Goal: Transaction & Acquisition: Obtain resource

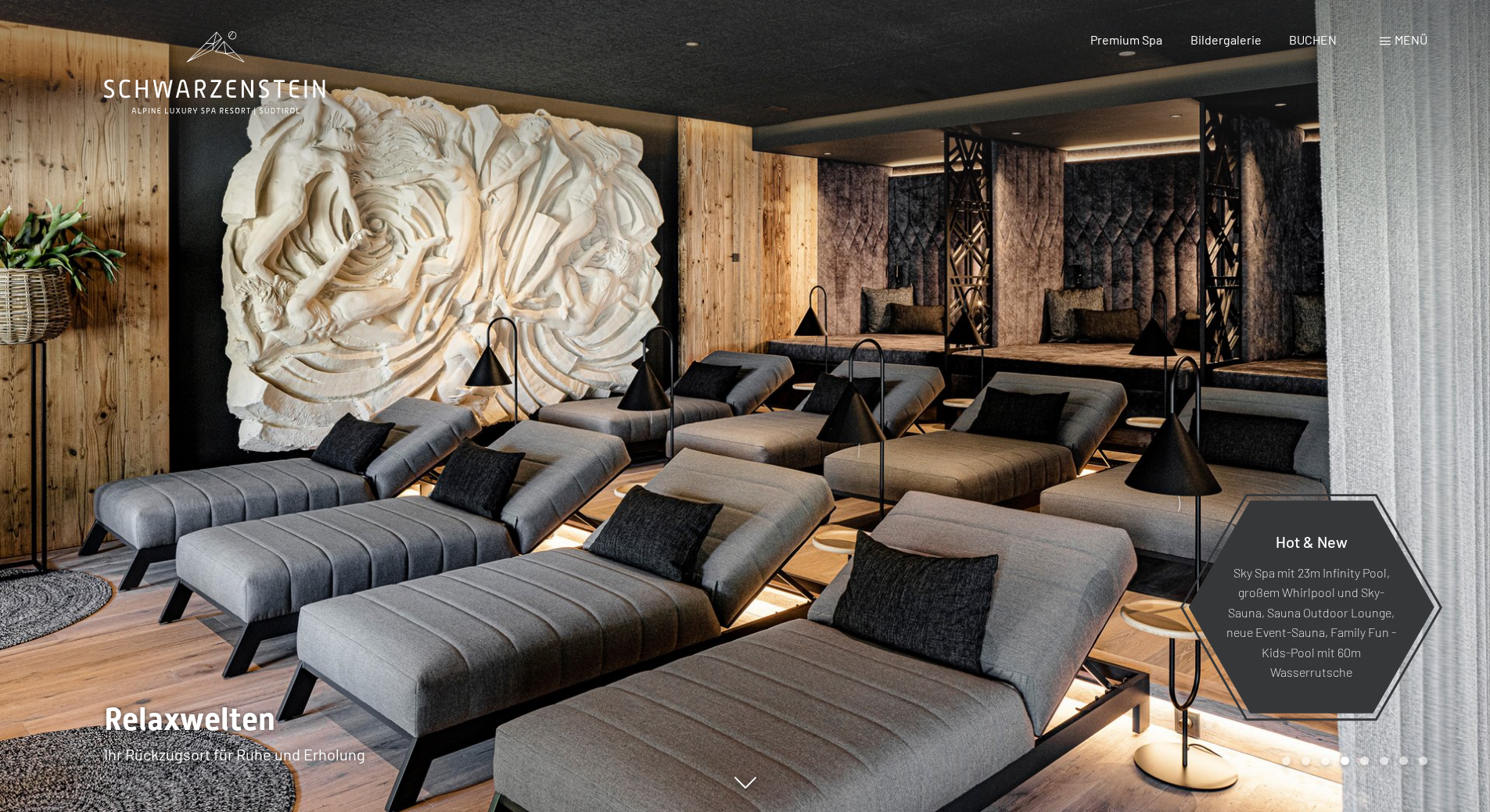
click at [263, 93] on icon at bounding box center [214, 73] width 221 height 84
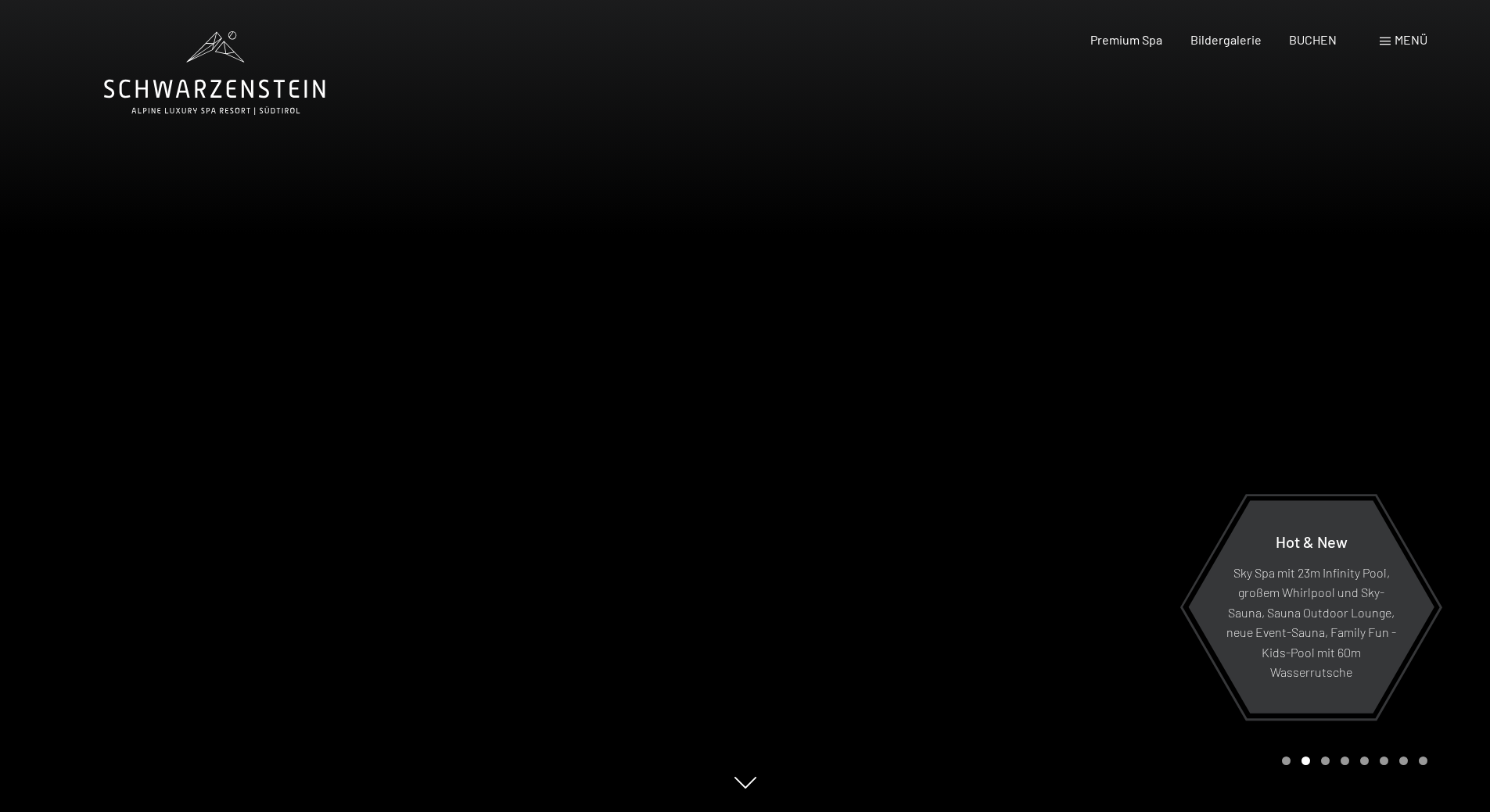
click at [385, 768] on div at bounding box center [373, 406] width 746 height 812
click at [567, 410] on div at bounding box center [373, 406] width 746 height 812
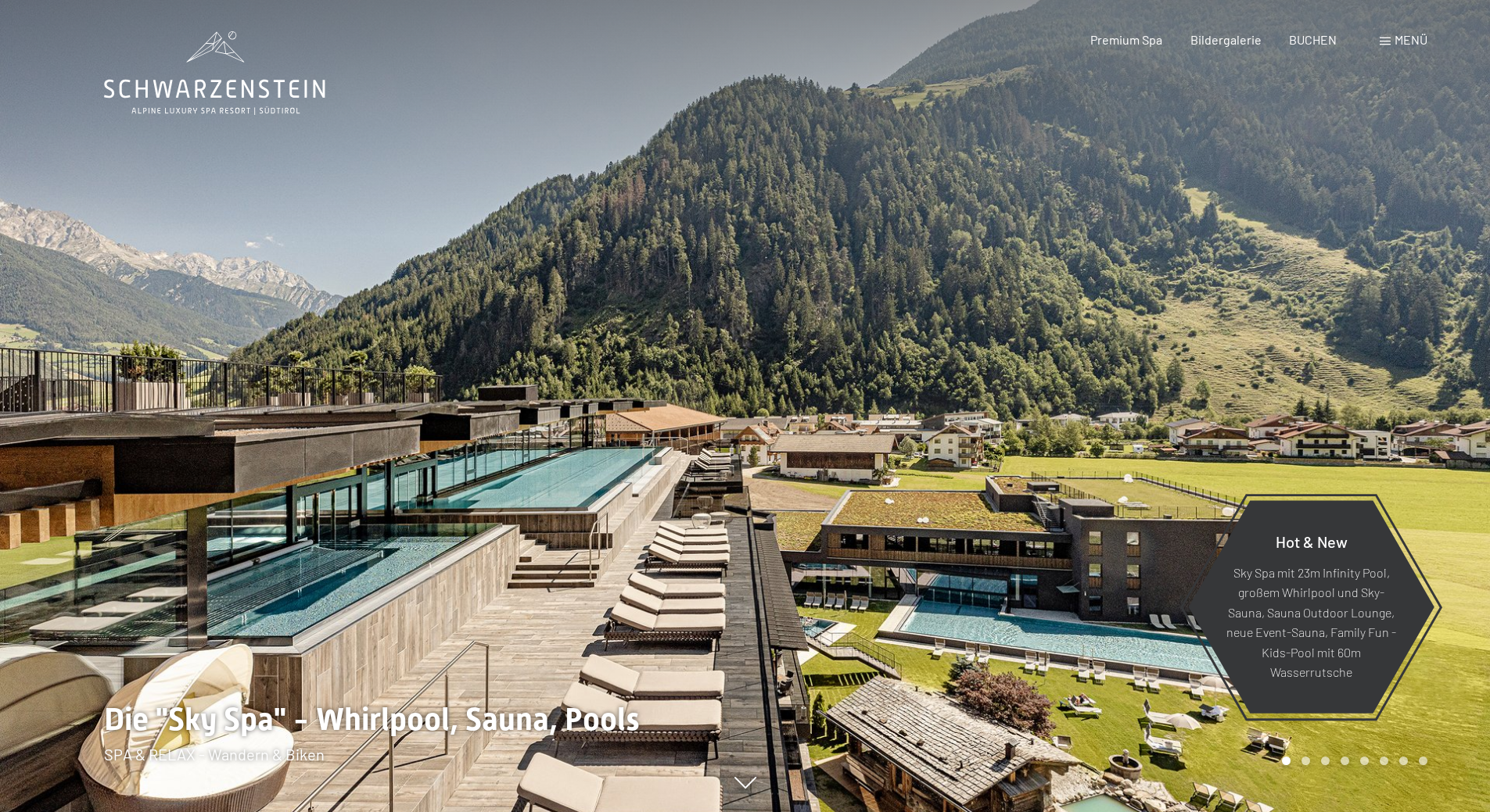
click at [1396, 44] on span "Menü" at bounding box center [1411, 39] width 33 height 14
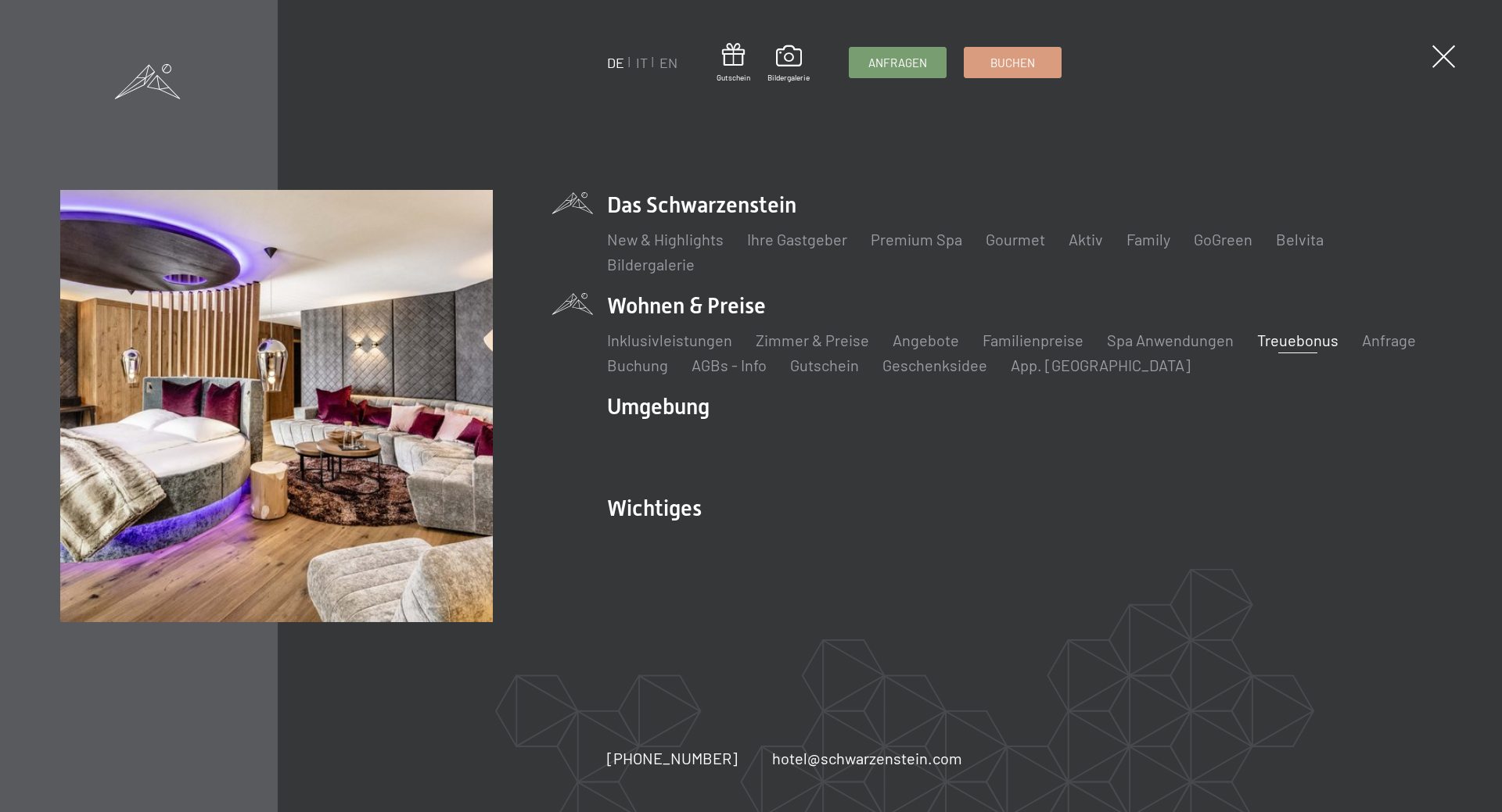
click at [1313, 343] on link "Treuebonus" at bounding box center [1297, 340] width 81 height 19
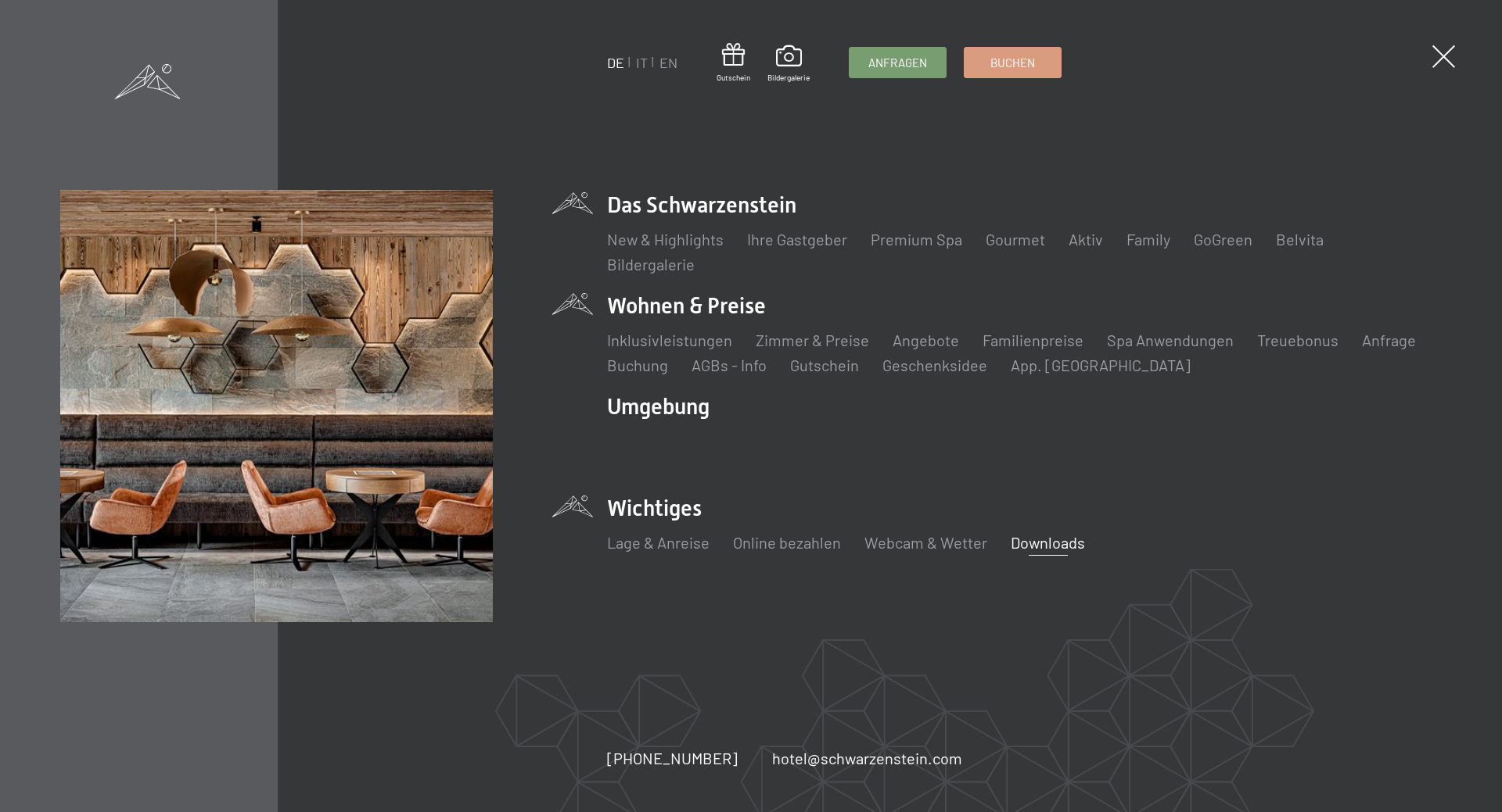
click at [1052, 547] on link "Downloads" at bounding box center [1047, 542] width 74 height 19
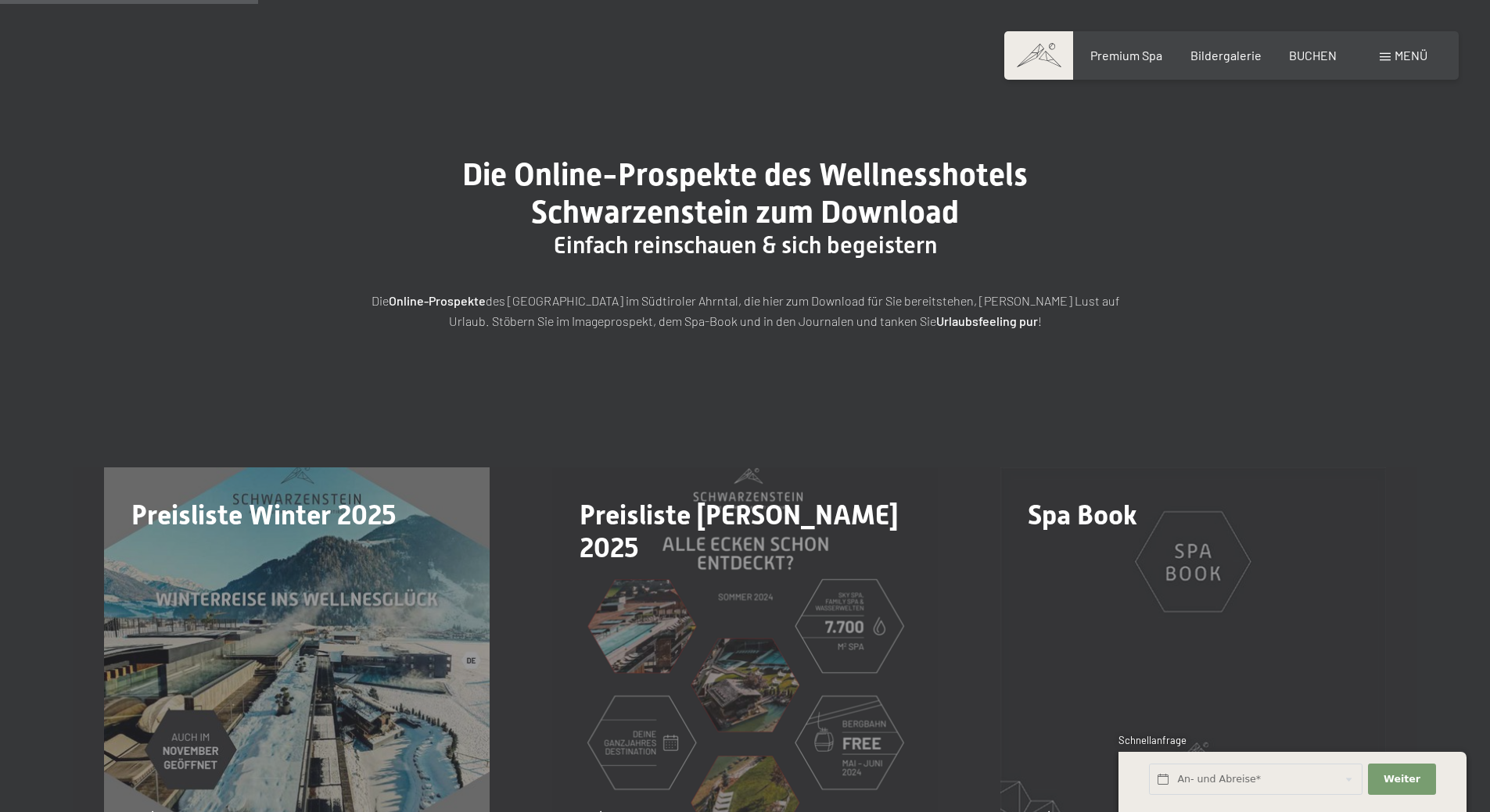
scroll to position [235, 0]
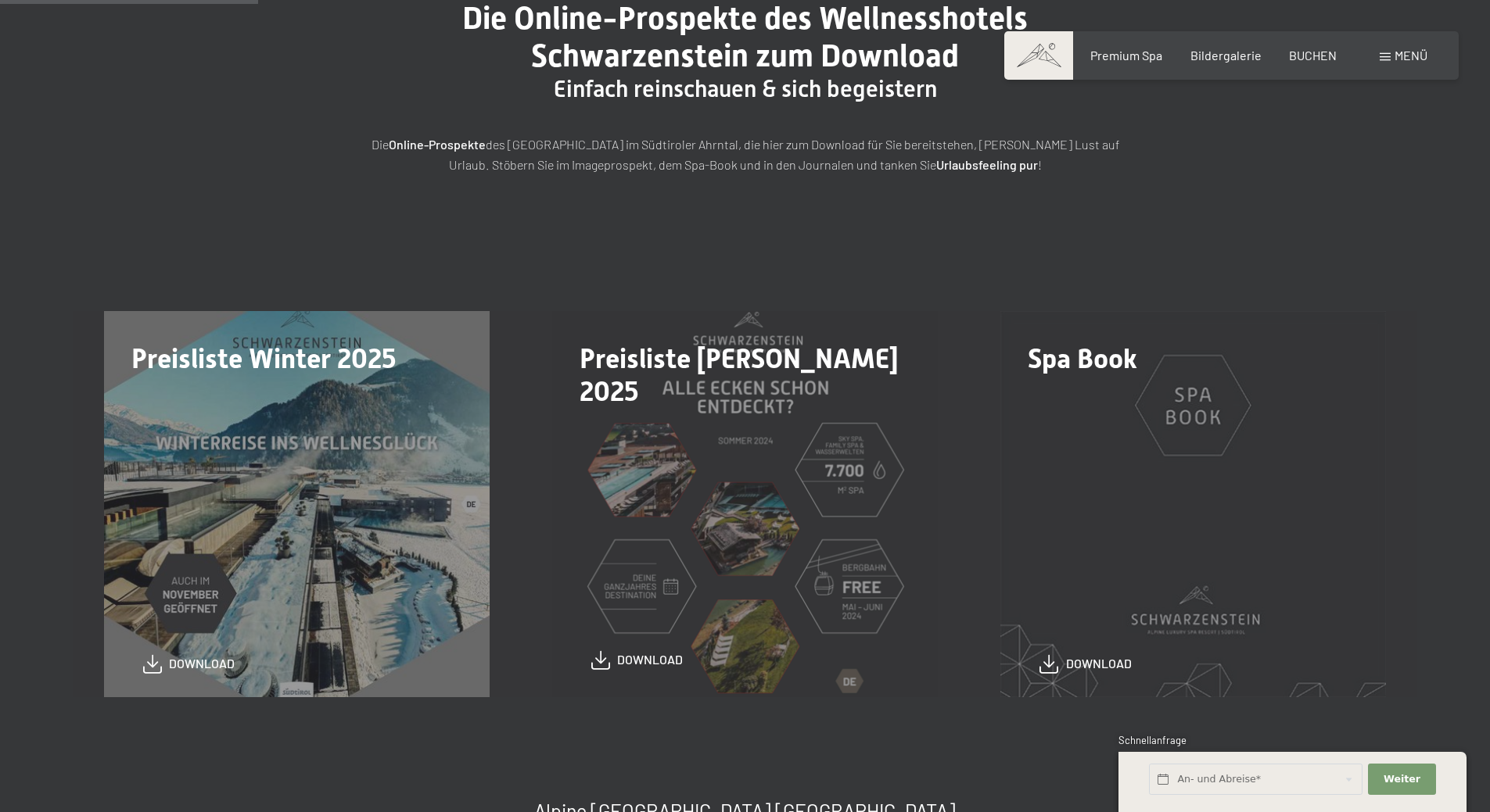
click at [632, 656] on span "download" at bounding box center [649, 660] width 66 height 17
click at [334, 476] on div "Preisliste Winter 2025 download" at bounding box center [296, 504] width 448 height 386
click at [189, 662] on span "download" at bounding box center [201, 660] width 66 height 17
